Goal: Communication & Community: Connect with others

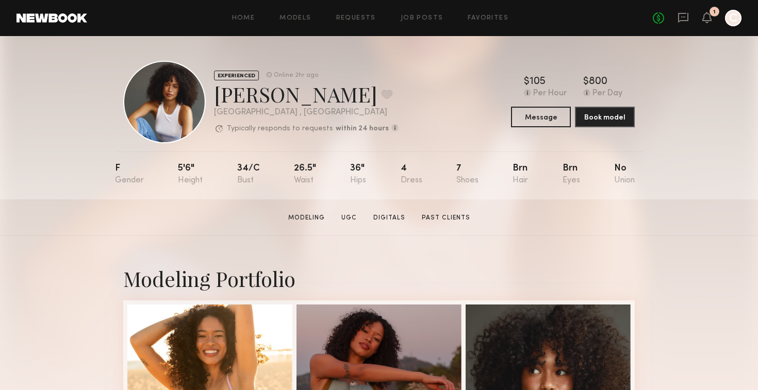
scroll to position [43, 0]
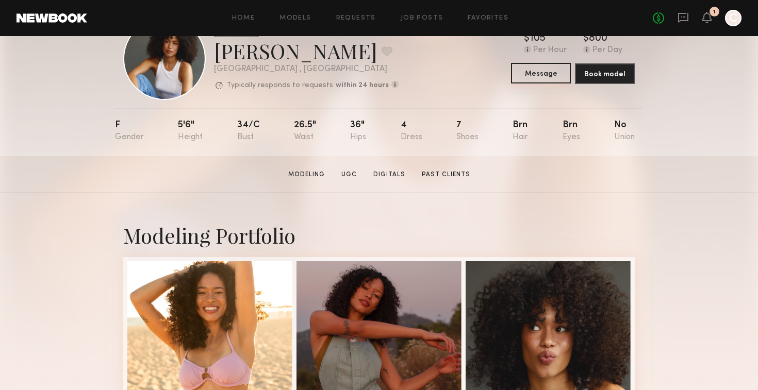
click at [551, 76] on button "Message" at bounding box center [541, 73] width 60 height 21
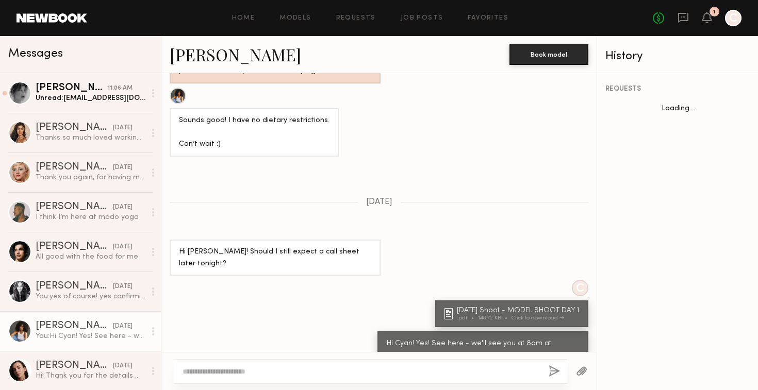
scroll to position [779, 0]
click at [313, 375] on textarea at bounding box center [362, 372] width 358 height 10
click at [441, 302] on div "[DATE] Shoot - MODEL SHOOT DAY 1 .pdf 148.72 KB Click to download" at bounding box center [511, 315] width 153 height 27
click at [512, 317] on div "Click to download" at bounding box center [538, 320] width 53 height 6
click at [449, 374] on textarea at bounding box center [362, 372] width 358 height 10
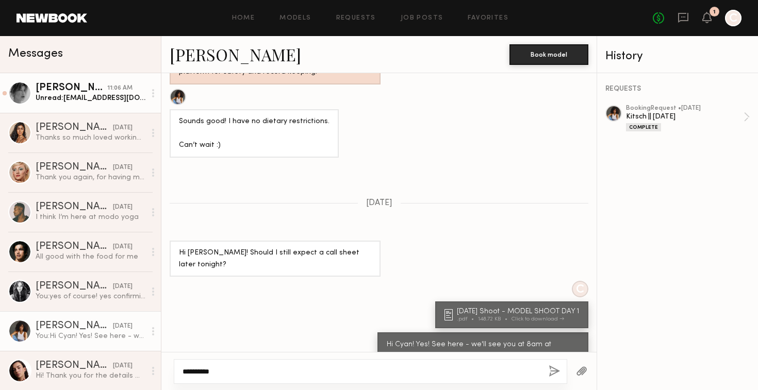
type textarea "*********"
click at [81, 102] on div "Unread: [PERSON_NAME][EMAIL_ADDRESS][DOMAIN_NAME]!" at bounding box center [91, 98] width 110 height 10
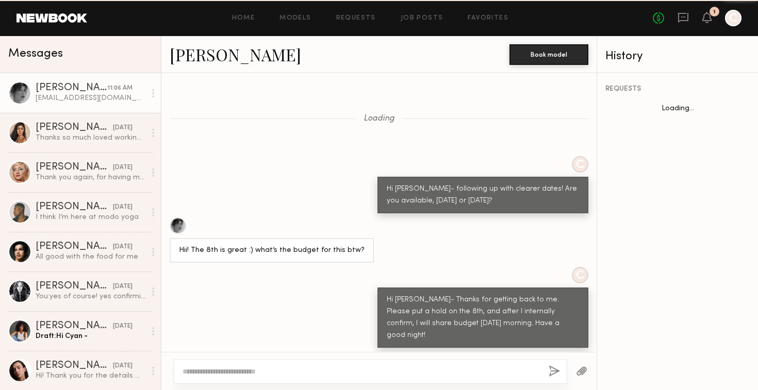
scroll to position [723, 0]
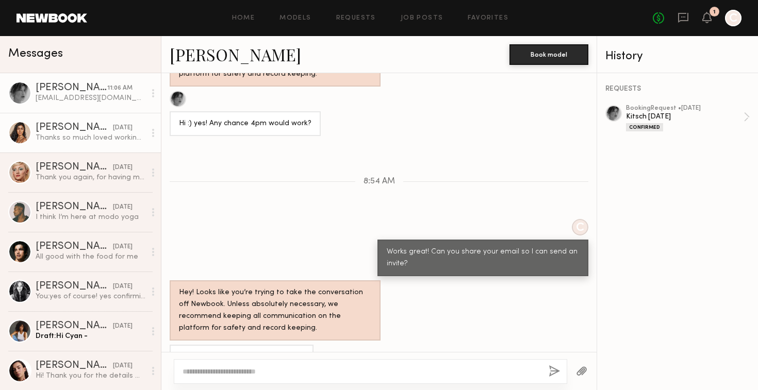
click at [95, 137] on div "Thanks so much loved working with you all :)" at bounding box center [91, 138] width 110 height 10
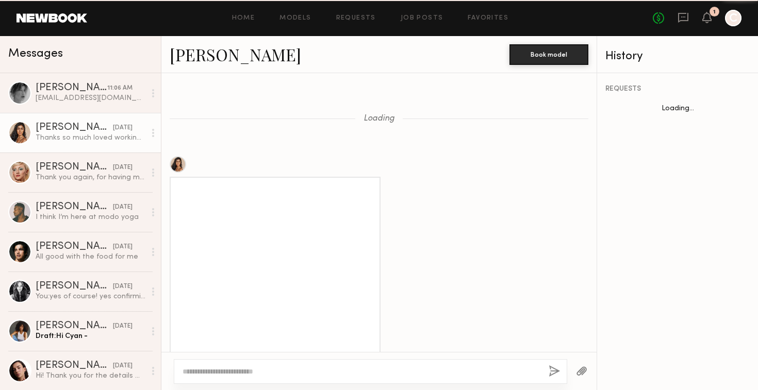
scroll to position [1147, 0]
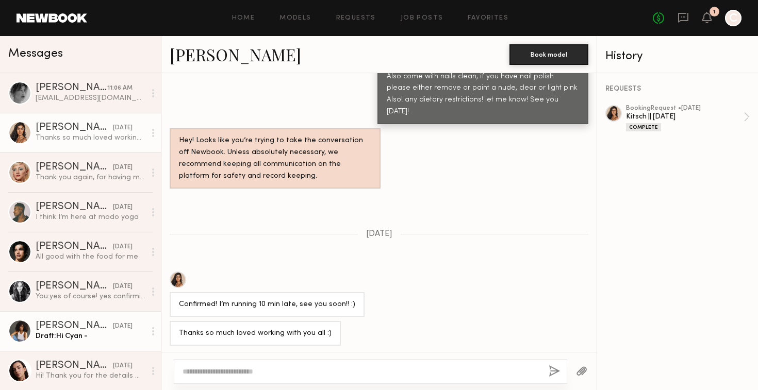
click at [114, 335] on div "Draft: Hi Cyan -" at bounding box center [91, 337] width 110 height 10
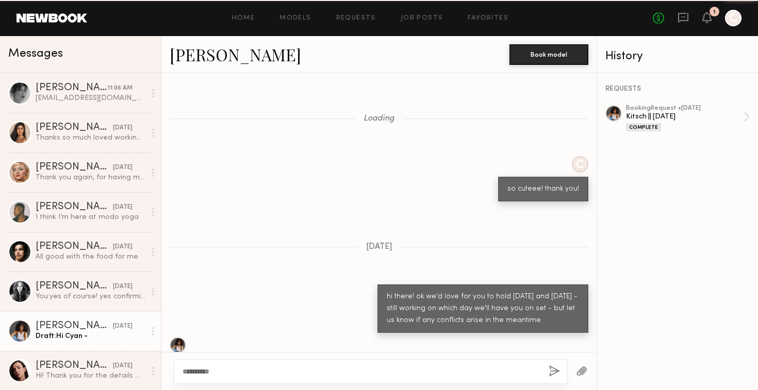
scroll to position [779, 0]
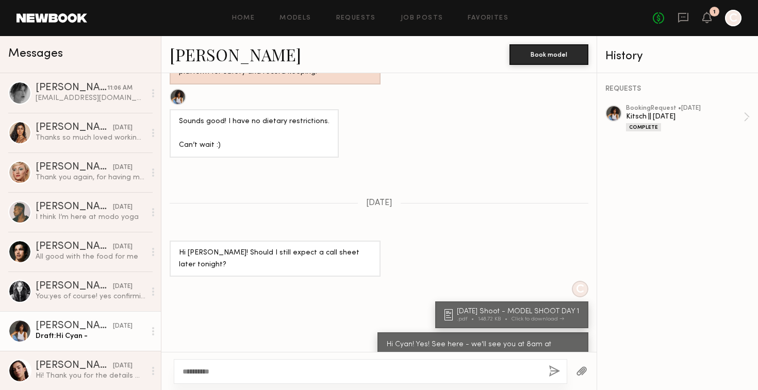
click at [255, 369] on textarea "*********" at bounding box center [362, 372] width 358 height 10
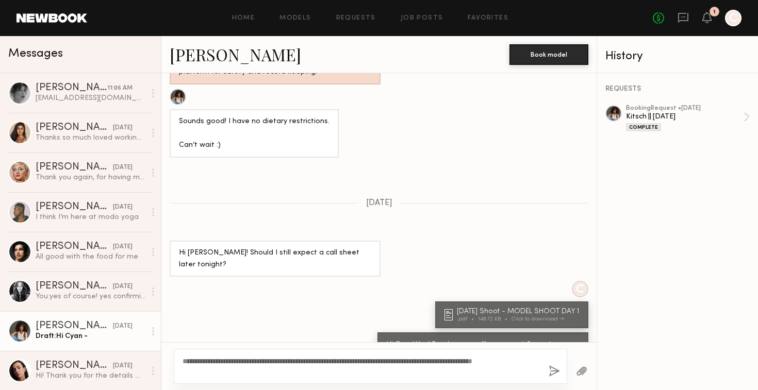
type textarea "**********"
click at [556, 369] on button "button" at bounding box center [554, 372] width 11 height 13
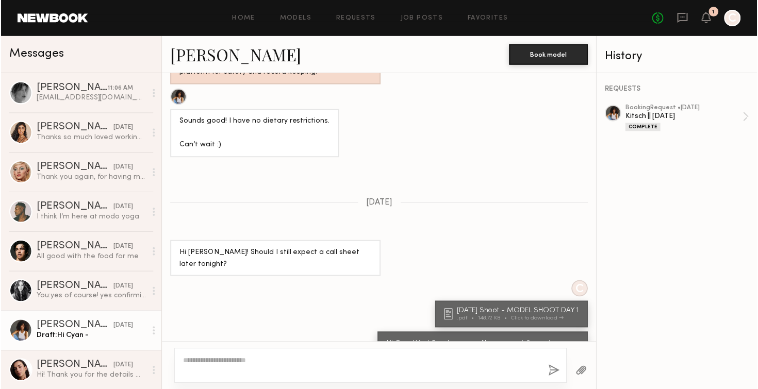
scroll to position [977, 0]
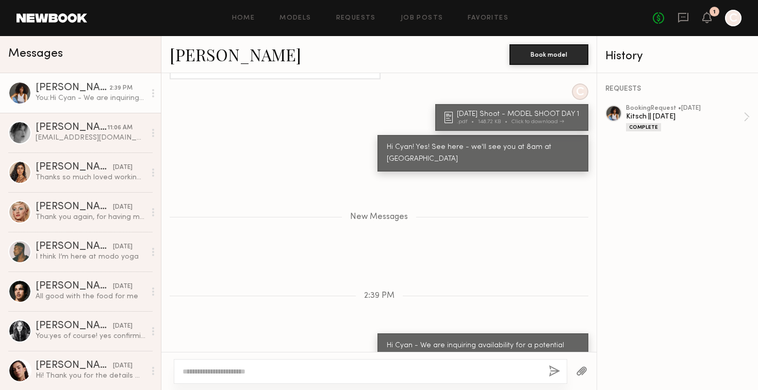
drag, startPoint x: 551, startPoint y: 332, endPoint x: 393, endPoint y: 316, distance: 158.1
click at [393, 340] on div "Hi Cyan - We are inquiring availability for a potential shoot [DATE][DATE]. Do …" at bounding box center [483, 352] width 192 height 24
click at [556, 340] on div "Hi Cyan - We are inquiring availability for a potential shoot [DATE][DATE]. Do …" at bounding box center [483, 352] width 192 height 24
drag, startPoint x: 554, startPoint y: 330, endPoint x: 379, endPoint y: 317, distance: 175.8
click at [379, 334] on div "Hi Cyan - We are inquiring availability for a potential shoot [DATE][DATE]. Do …" at bounding box center [482, 352] width 211 height 37
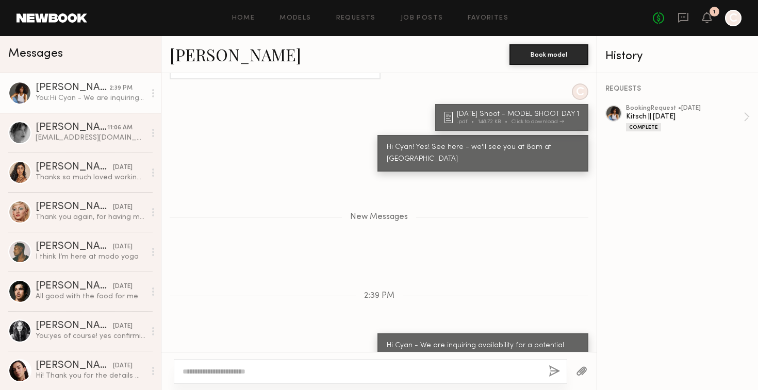
copy div "Hi Cyan - We are inquiring availability for a potential shoot [DATE][DATE]. Do …"
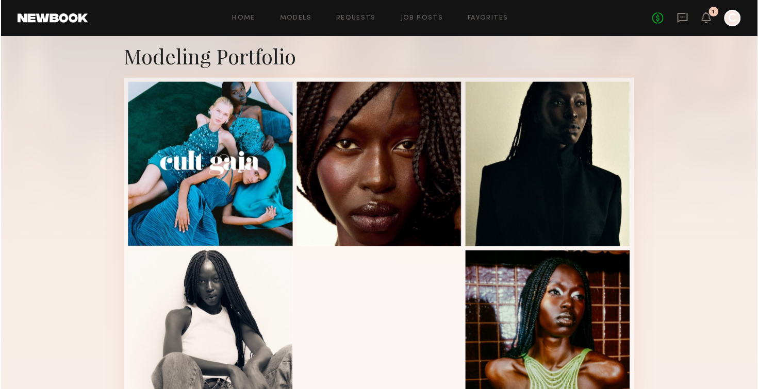
scroll to position [184, 0]
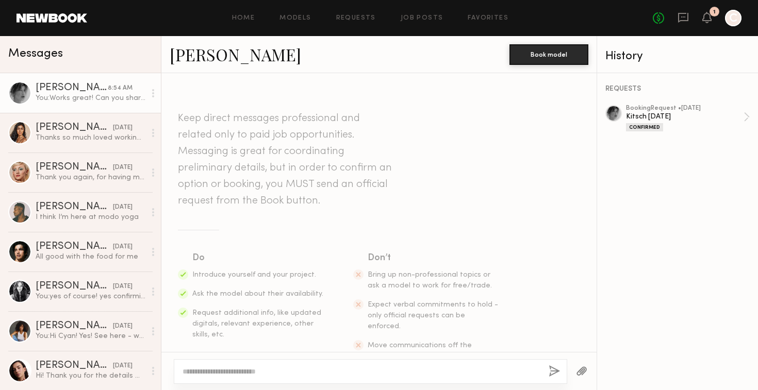
scroll to position [1311, 0]
